Goal: Information Seeking & Learning: Learn about a topic

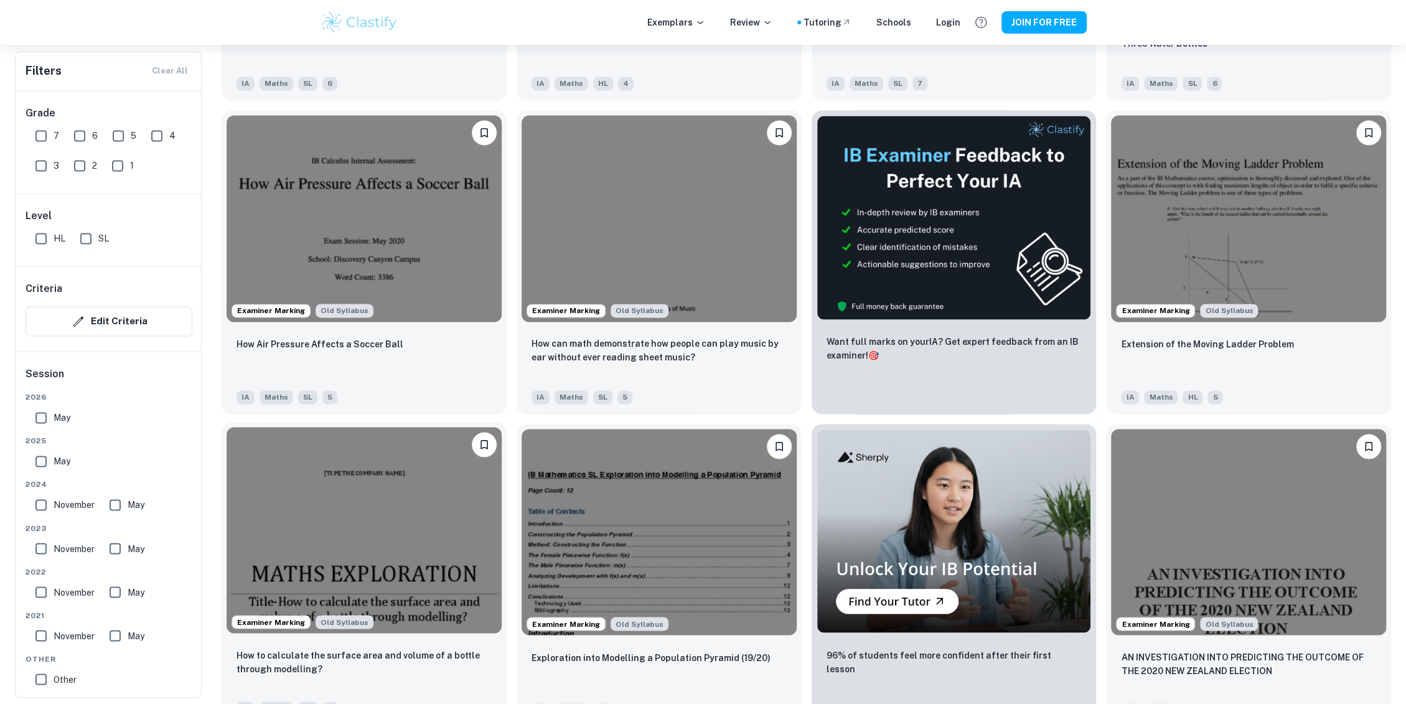
scroll to position [1936, 0]
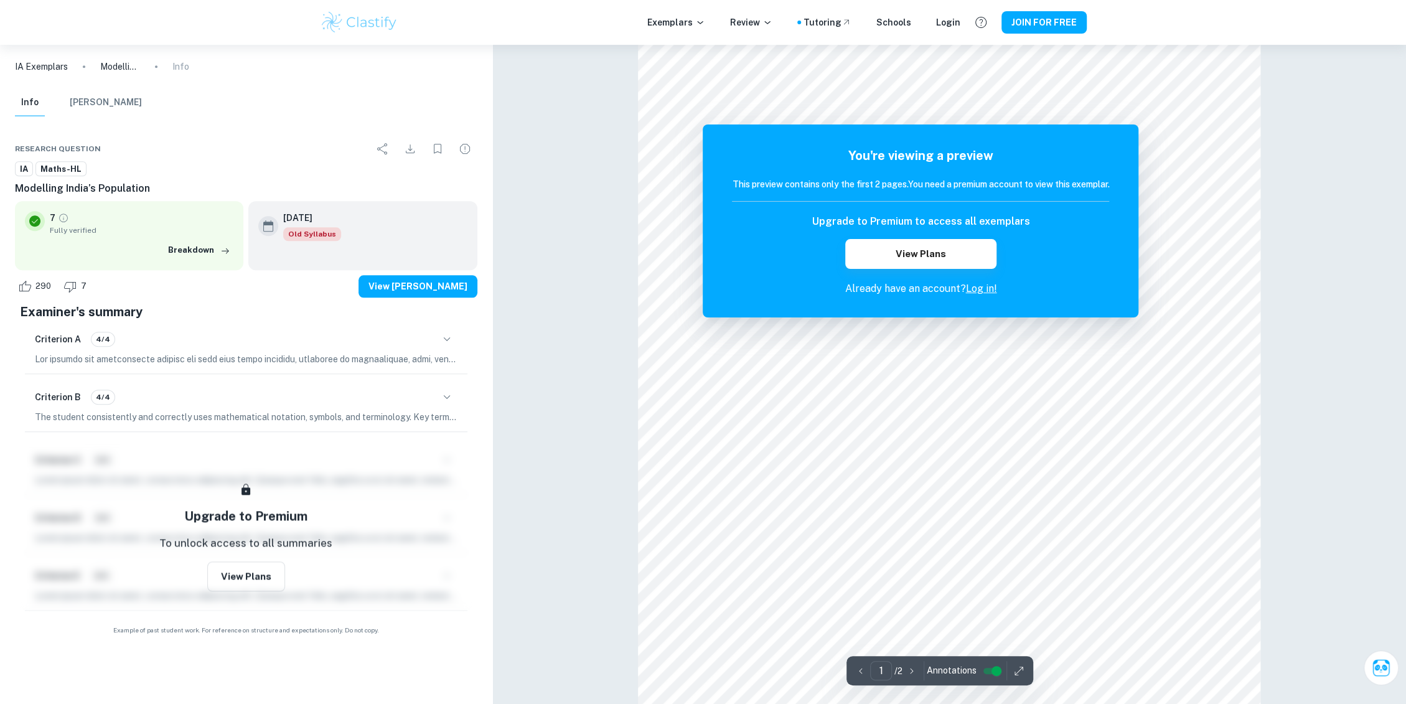
scroll to position [1206, 0]
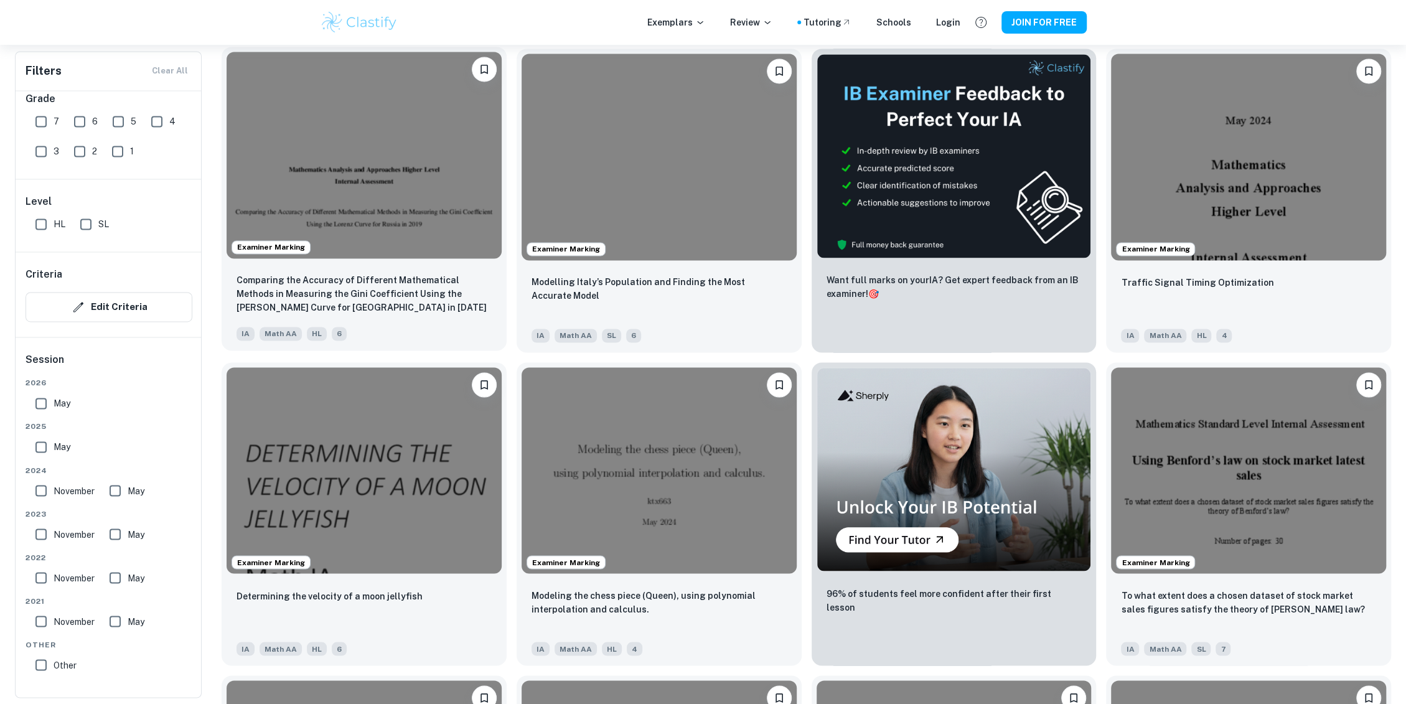
scroll to position [1728, 0]
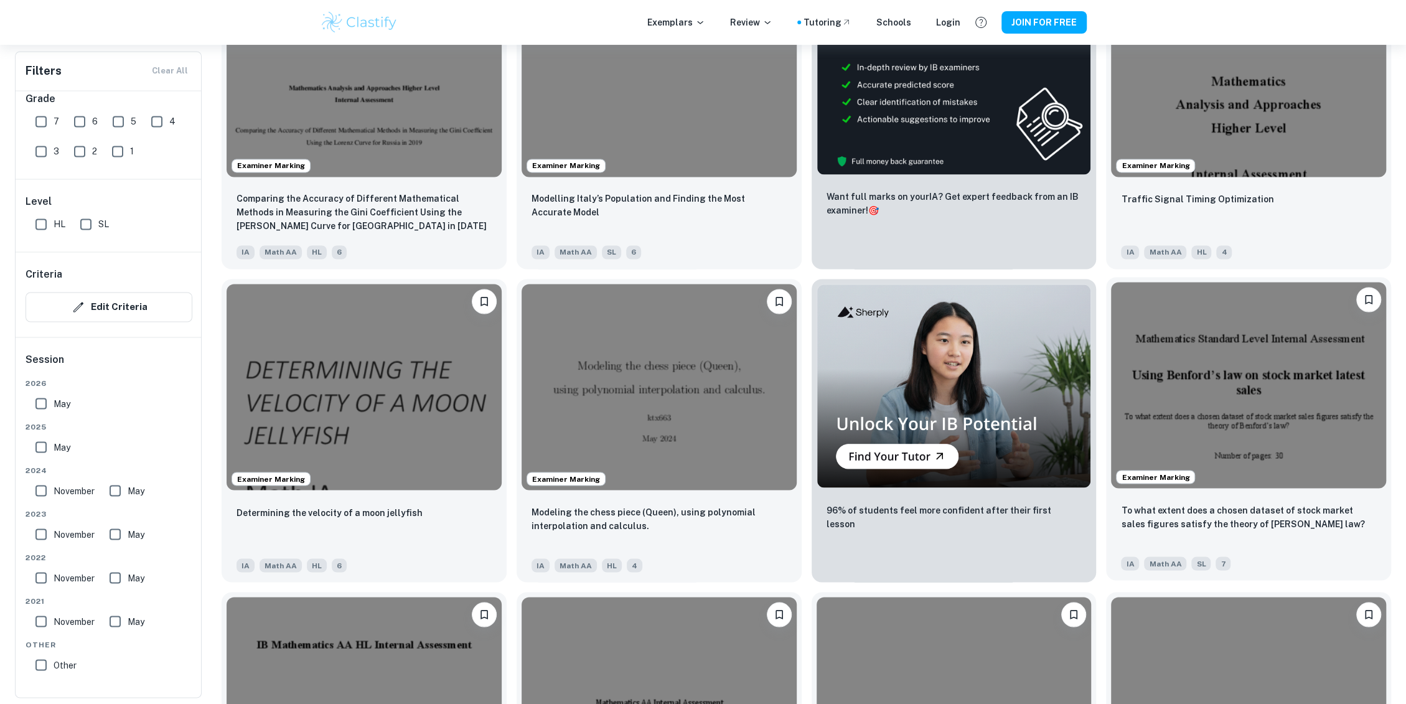
click at [1150, 433] on img at bounding box center [1248, 385] width 275 height 206
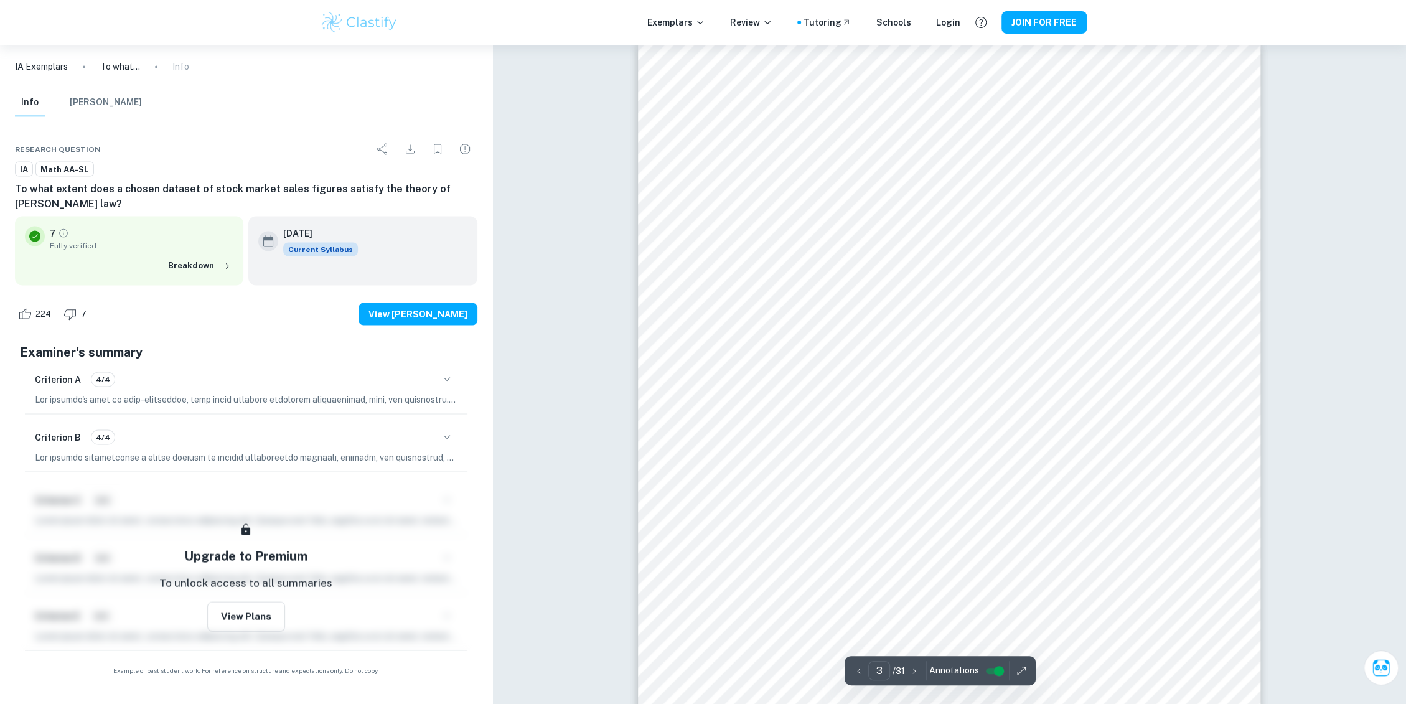
scroll to position [2005, 0]
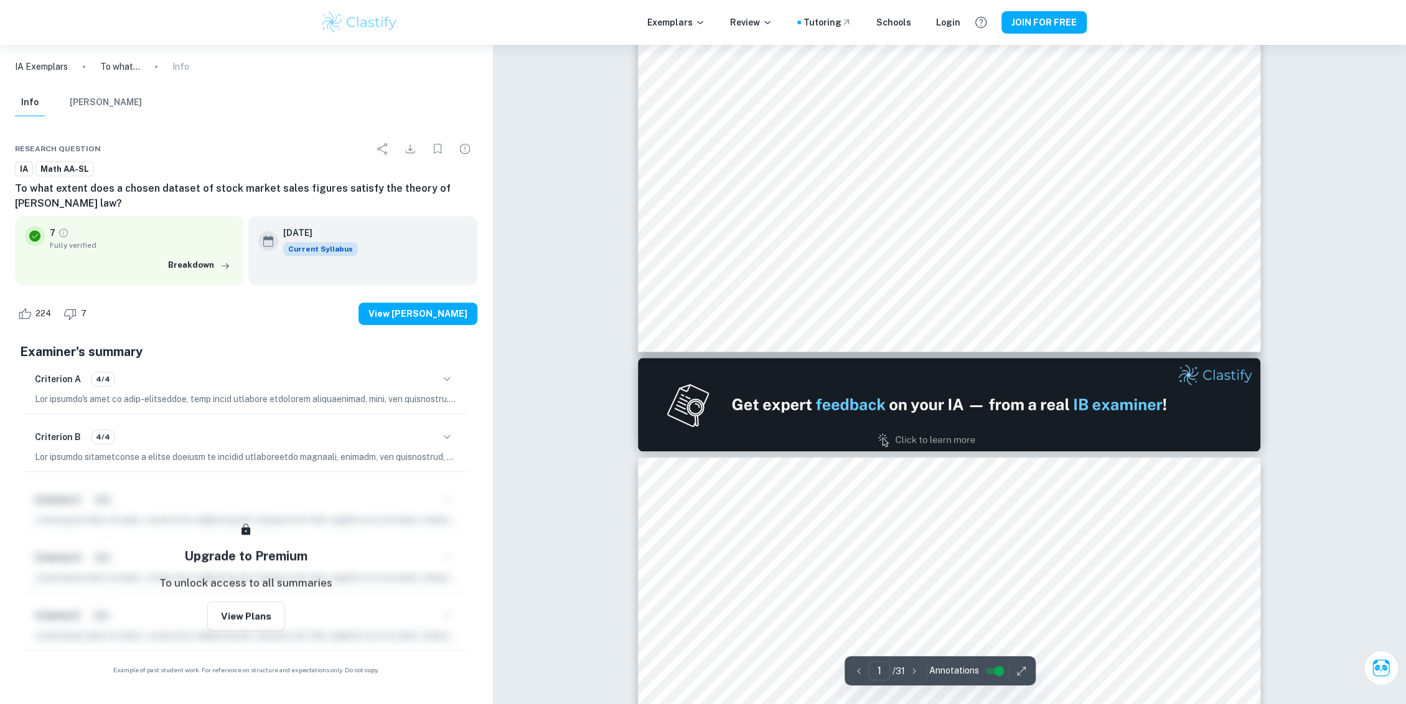
type input "2"
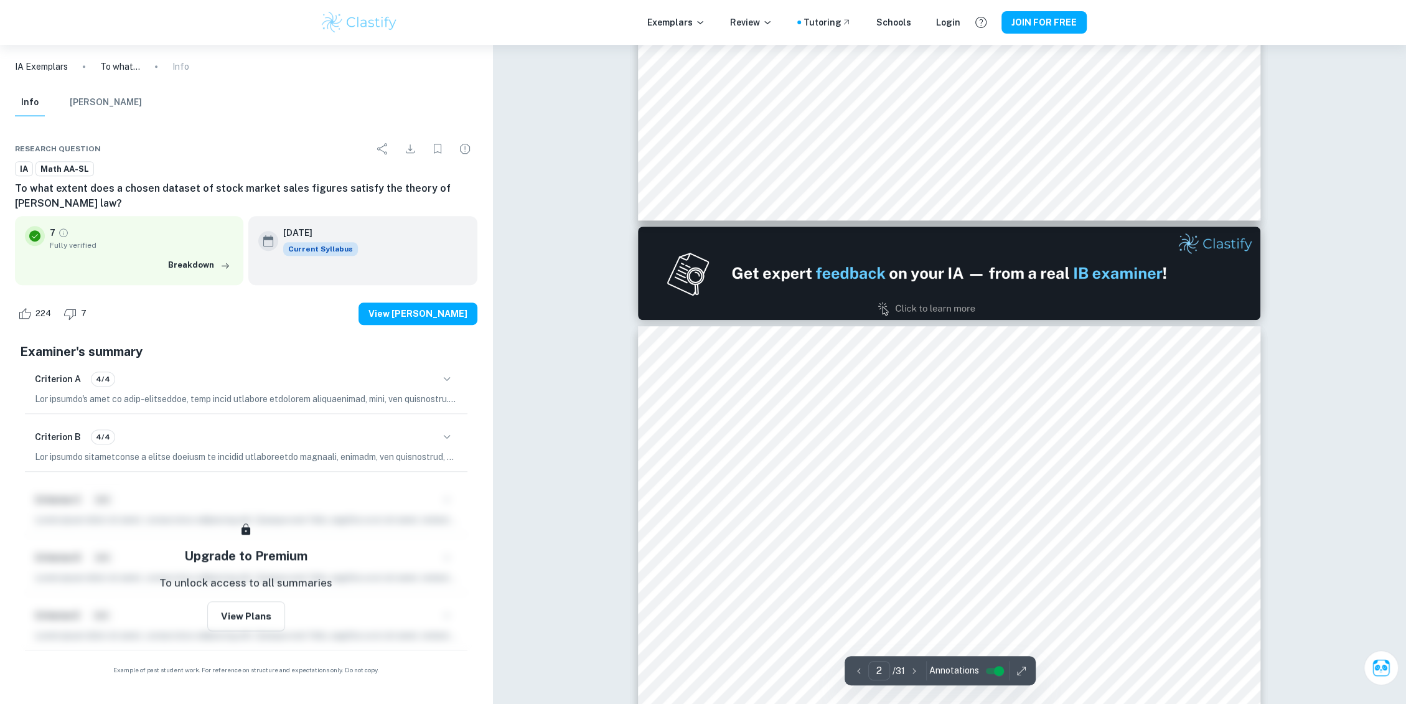
scroll to position [1070, 0]
